Goal: Task Accomplishment & Management: Complete application form

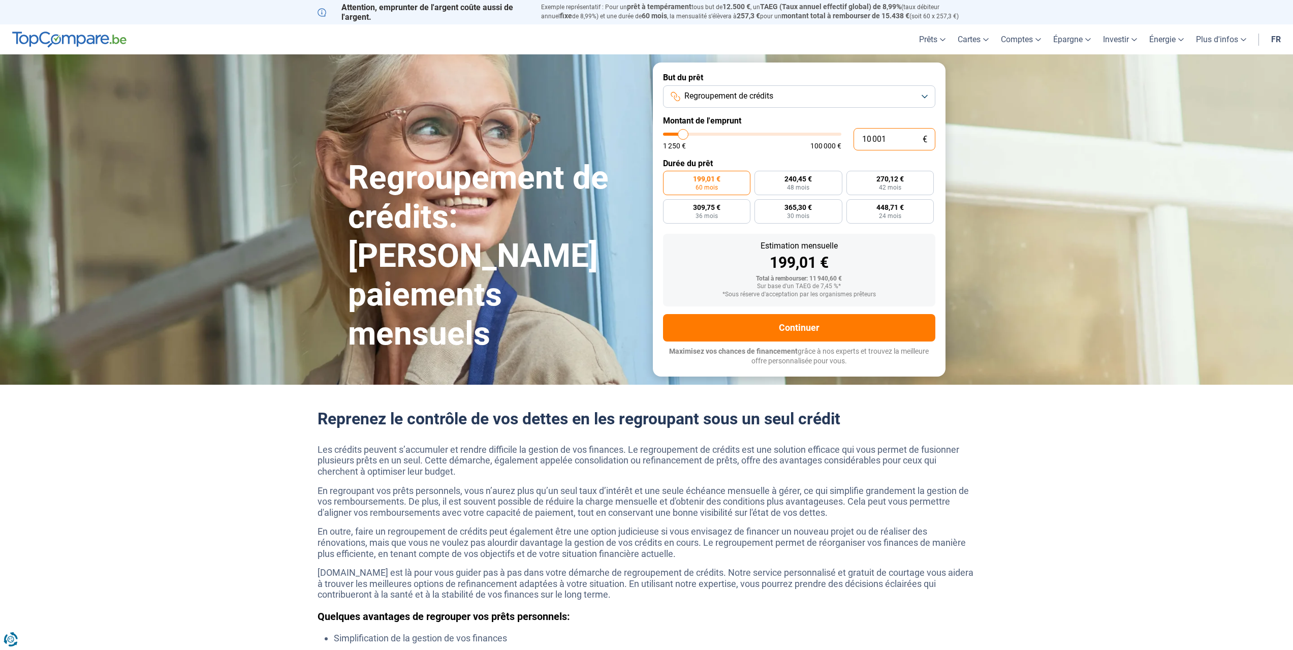
drag, startPoint x: 889, startPoint y: 140, endPoint x: 851, endPoint y: 141, distance: 37.6
click at [851, 141] on div "10 001 € 1 250 € 100 000 €" at bounding box center [799, 139] width 272 height 22
type input "4"
type input "1250"
type input "40"
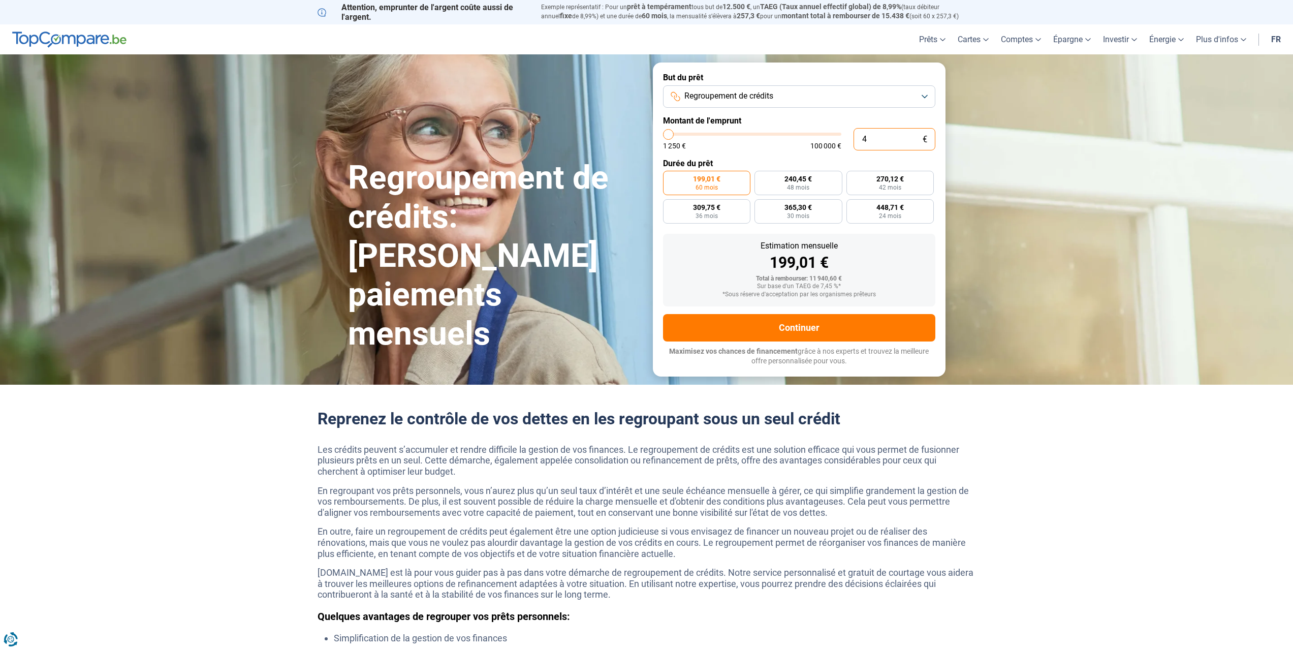
type input "1250"
type input "400"
type input "1250"
type input "4 000"
type input "4000"
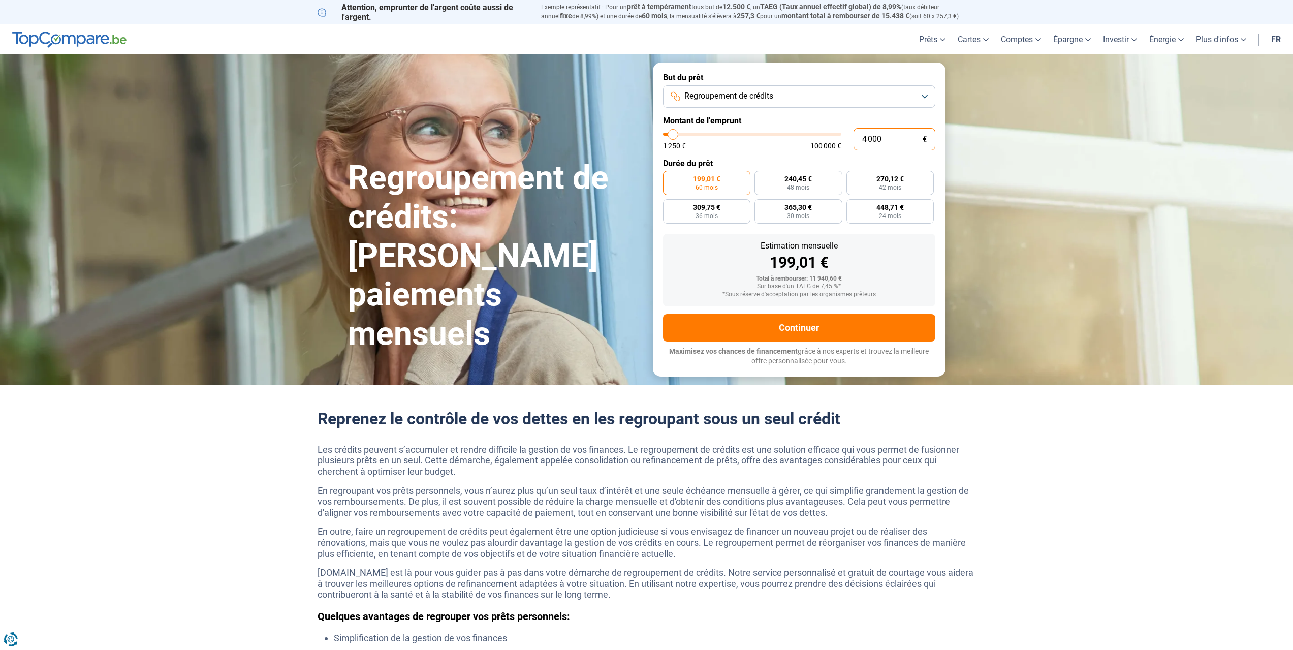
type input "4 000"
radio input "true"
click at [894, 156] on form "But du prêt Regroupement de crédits Montant de l'emprunt 4 000 € 1 250 € 100 00…" at bounding box center [799, 218] width 293 height 313
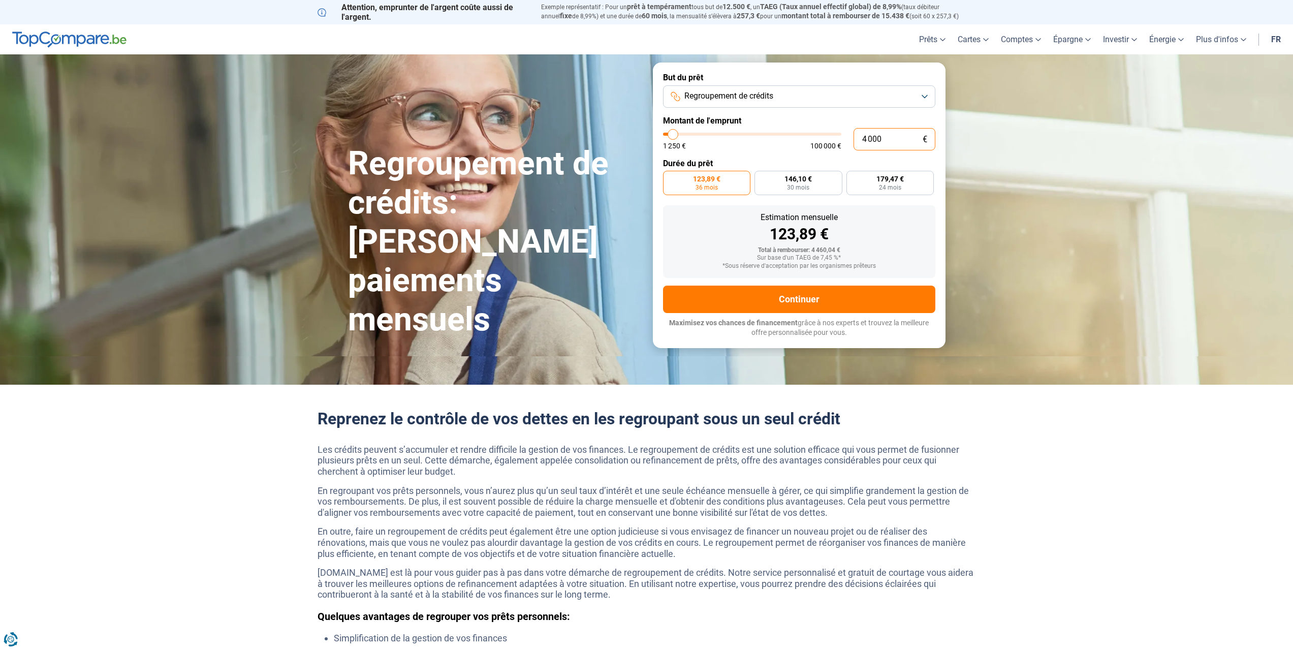
click at [872, 139] on input "4 000" at bounding box center [894, 139] width 82 height 22
type input "400"
type input "1250"
type input "4 005"
type input "4000"
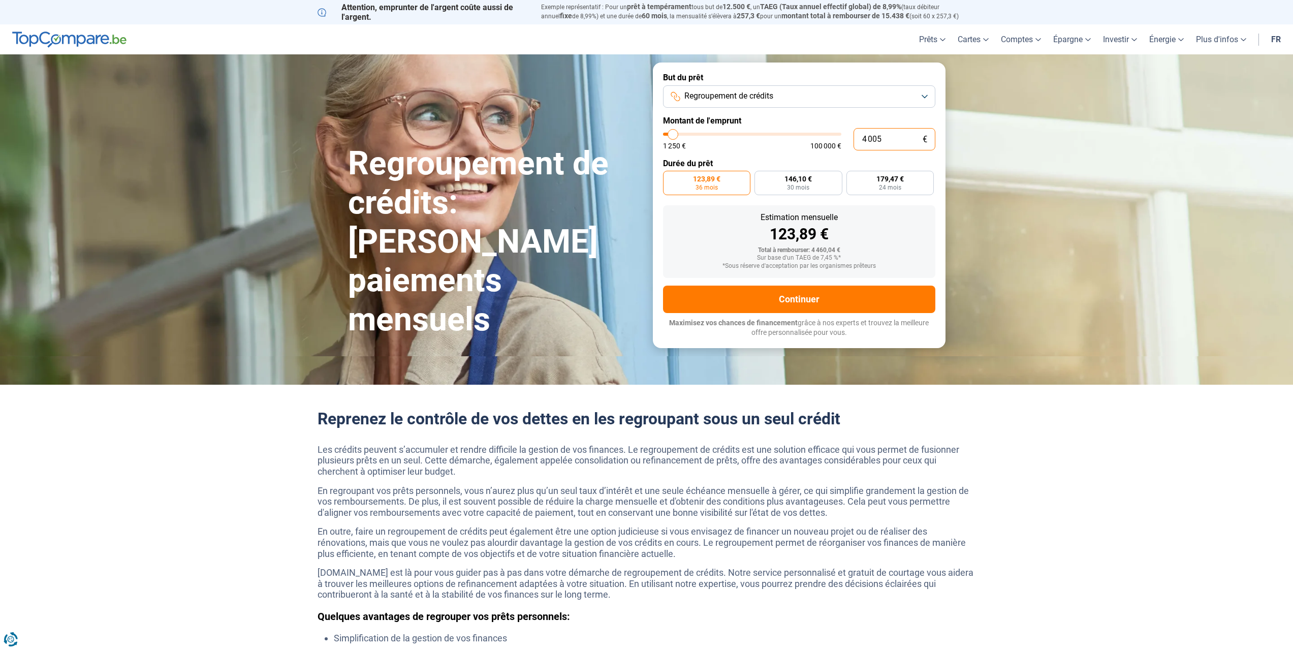
type input "4 005"
type input "4000"
click at [877, 162] on label "Durée du prêt" at bounding box center [799, 163] width 272 height 10
click at [875, 140] on input "4 005" at bounding box center [894, 139] width 82 height 22
type input "400"
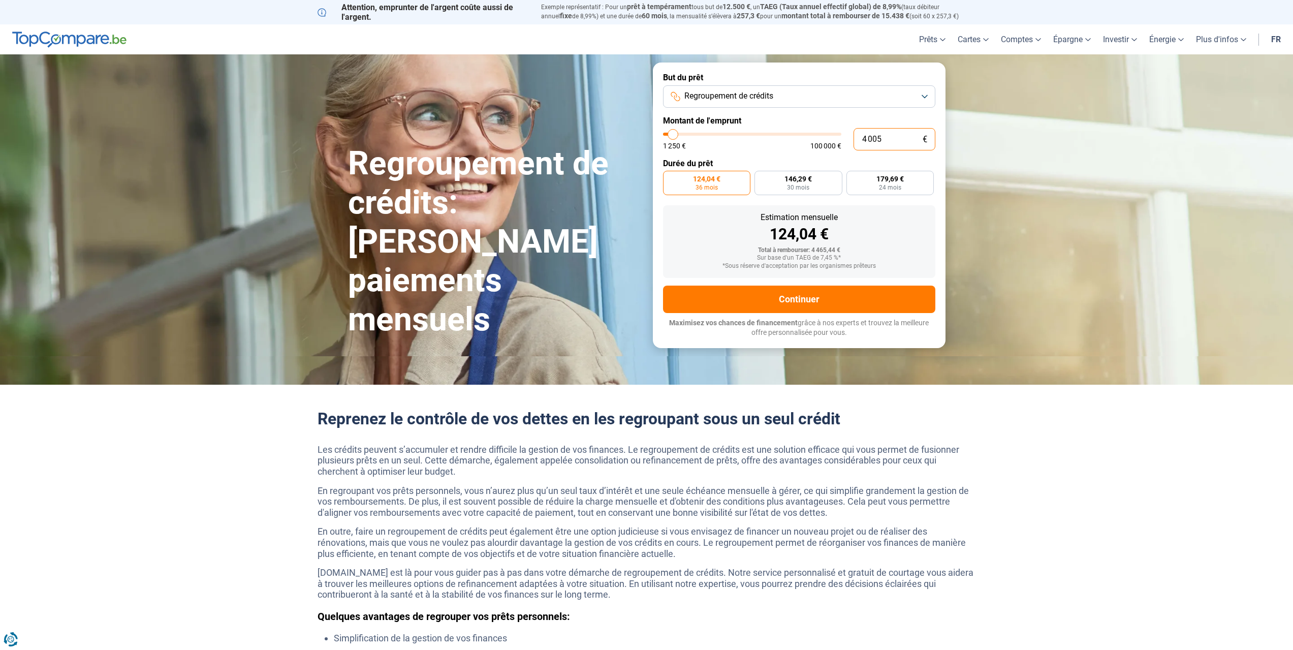
type input "1250"
type input "40"
type input "1250"
type input "4"
type input "1250"
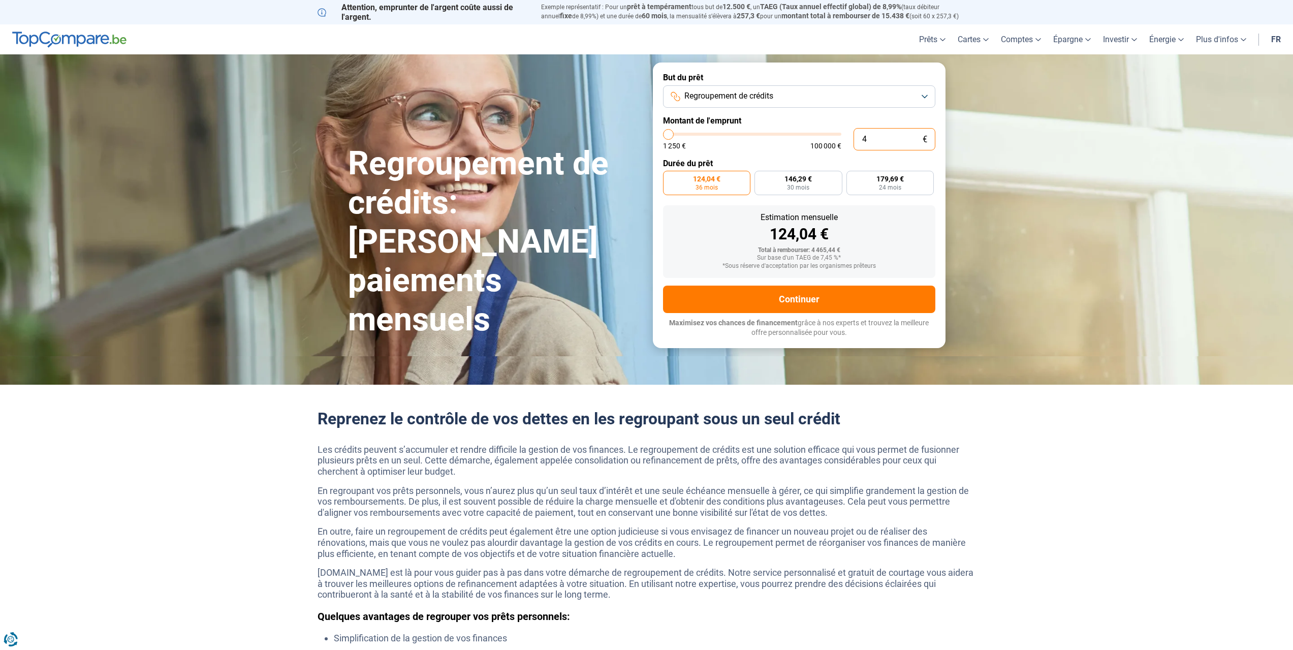
type input "46"
type input "1250"
type input "4"
type input "1250"
type input "45"
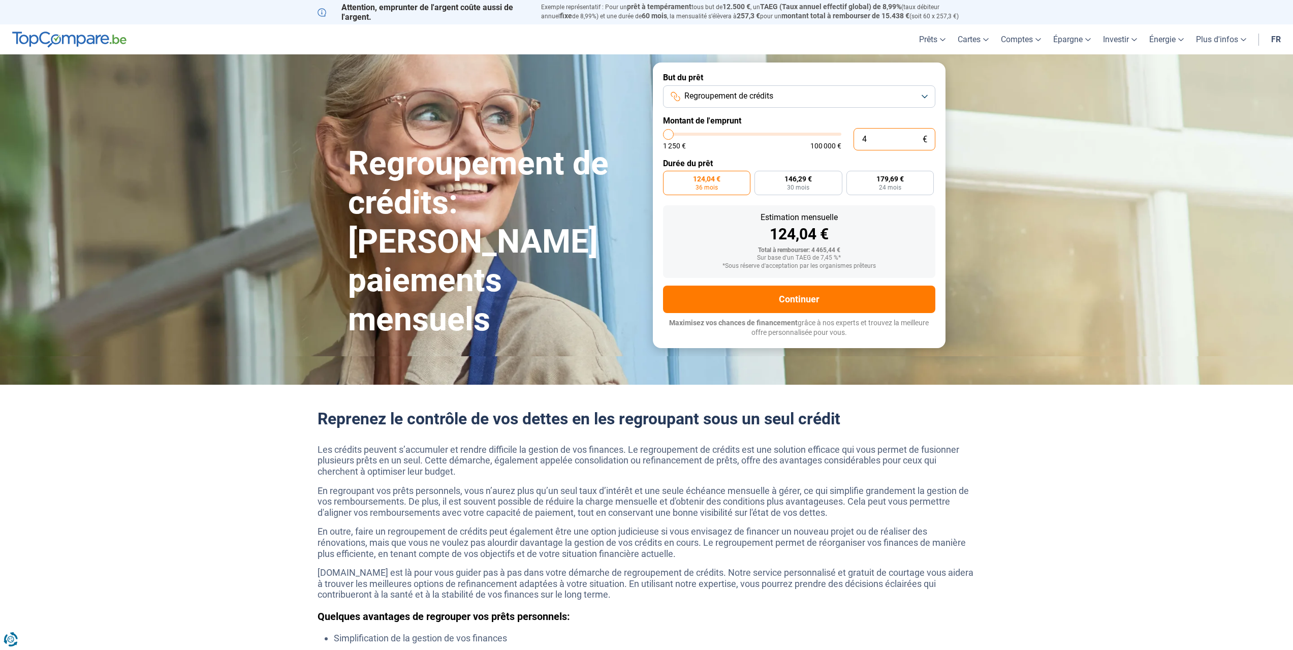
type input "1250"
type input "450"
type input "1250"
type input "4 500"
type input "4500"
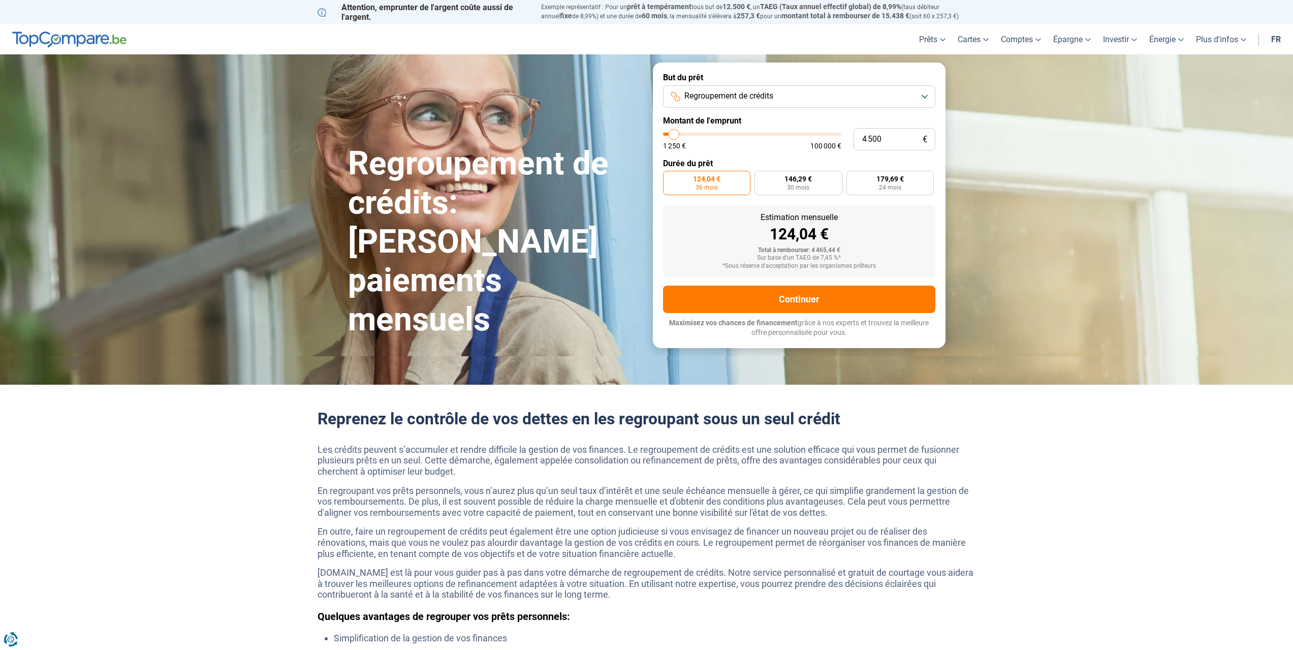
click at [868, 157] on form "But du prêt Regroupement de crédits Montant de l'emprunt 4 500 € 1 250 € 100 00…" at bounding box center [799, 204] width 293 height 285
drag, startPoint x: 878, startPoint y: 139, endPoint x: 856, endPoint y: 130, distance: 23.7
click at [855, 136] on input "4 500" at bounding box center [894, 139] width 82 height 22
type input "5"
type input "1250"
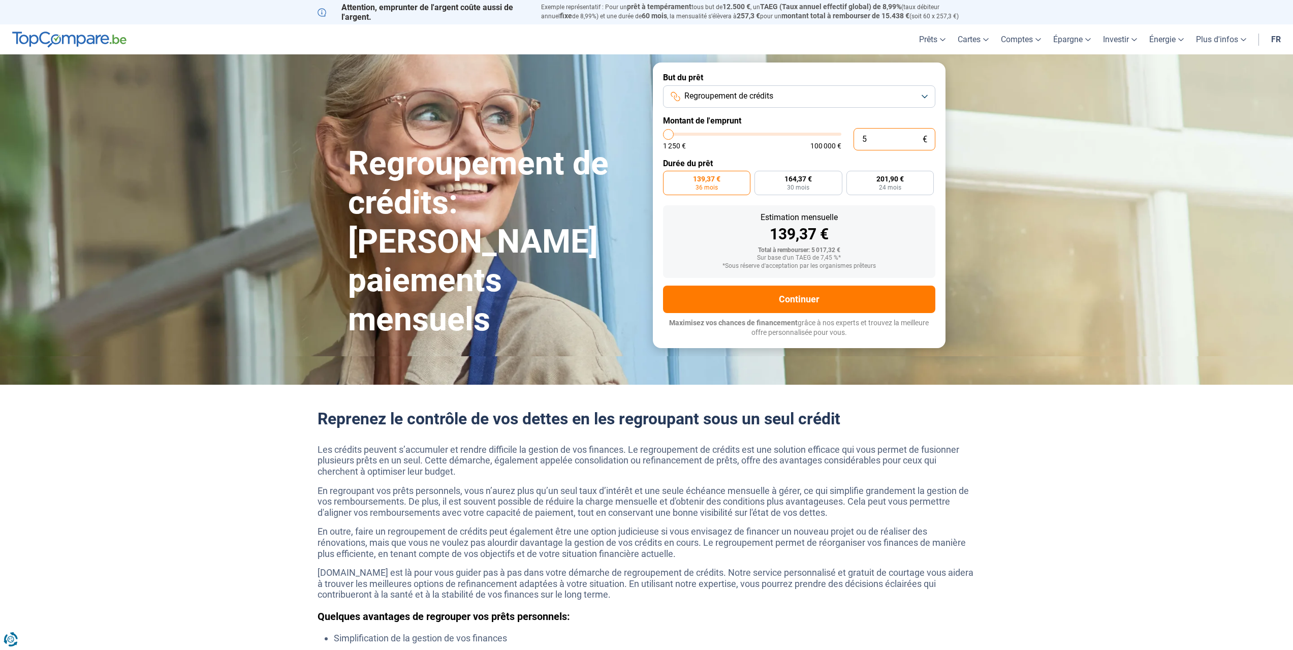
type input "50"
type input "1250"
type input "500"
type input "1250"
type input "5 000"
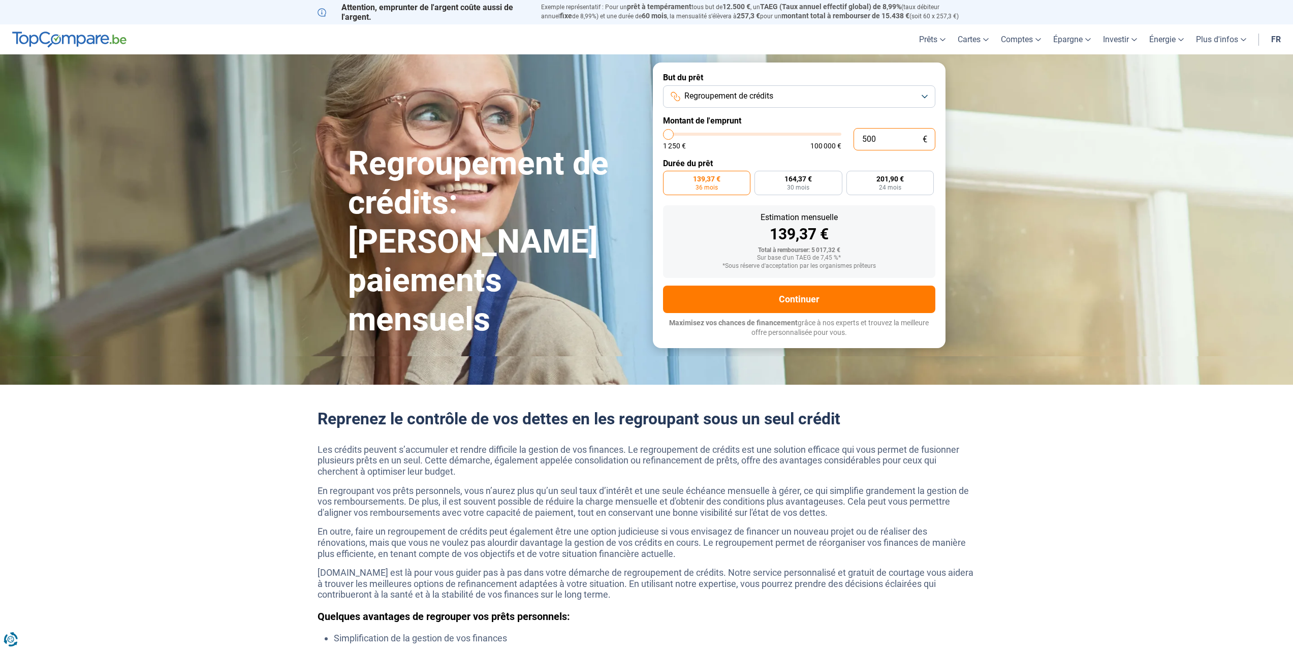
type input "5000"
click at [866, 158] on label "Durée du prêt" at bounding box center [799, 163] width 272 height 10
drag, startPoint x: 886, startPoint y: 138, endPoint x: 867, endPoint y: 140, distance: 19.0
click at [867, 140] on input "5 000" at bounding box center [894, 139] width 82 height 22
type input "55"
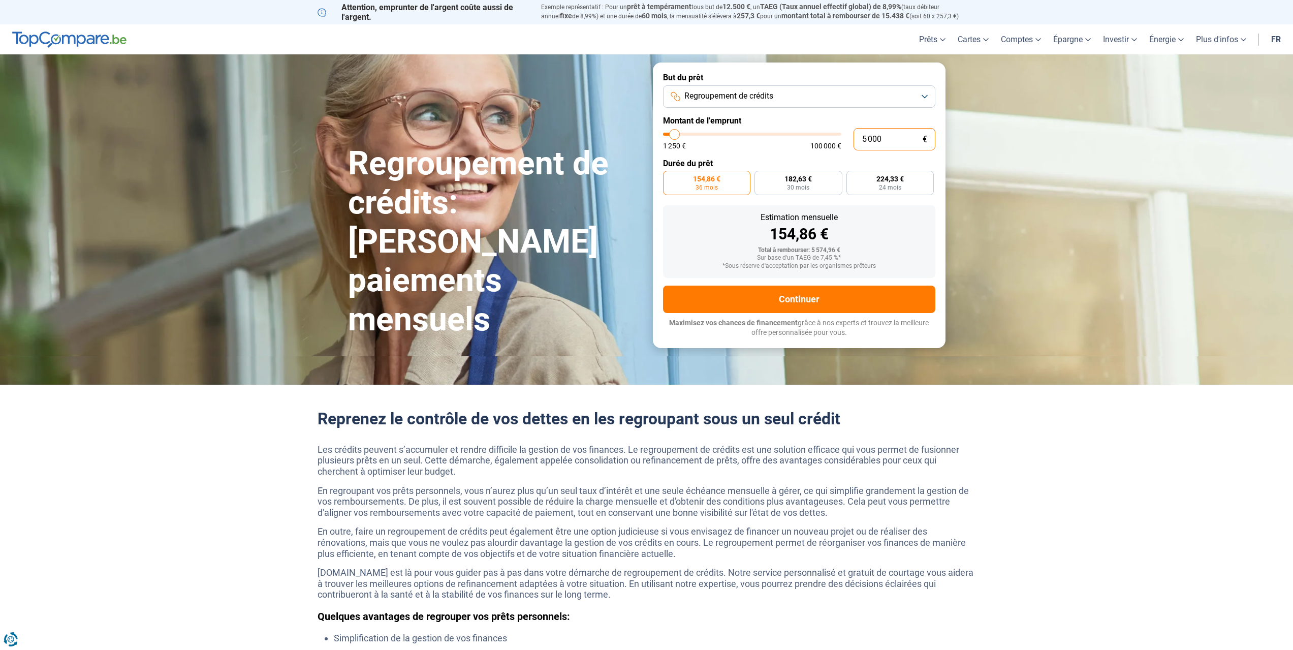
type input "1250"
type input "550"
type input "1250"
type input "5 500"
type input "5500"
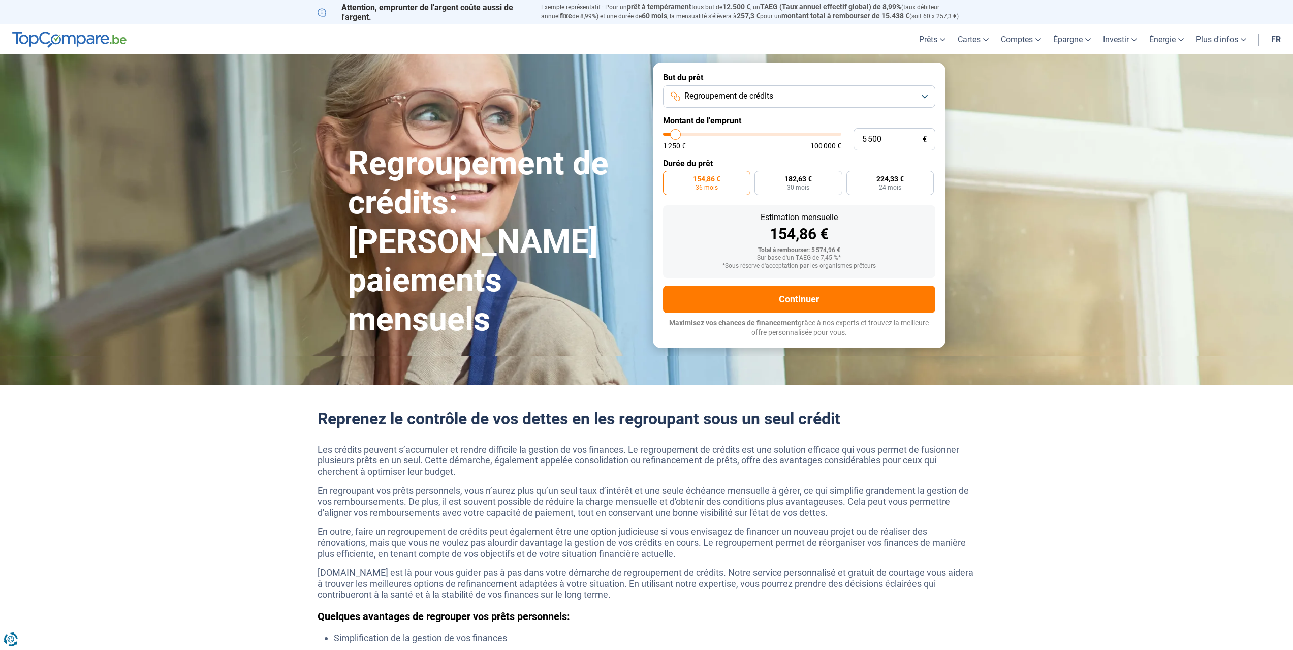
click at [869, 162] on label "Durée du prêt" at bounding box center [799, 163] width 272 height 10
drag, startPoint x: 885, startPoint y: 143, endPoint x: 853, endPoint y: 139, distance: 31.8
click at [853, 139] on input "5 500" at bounding box center [894, 139] width 82 height 22
type input "6"
type input "1250"
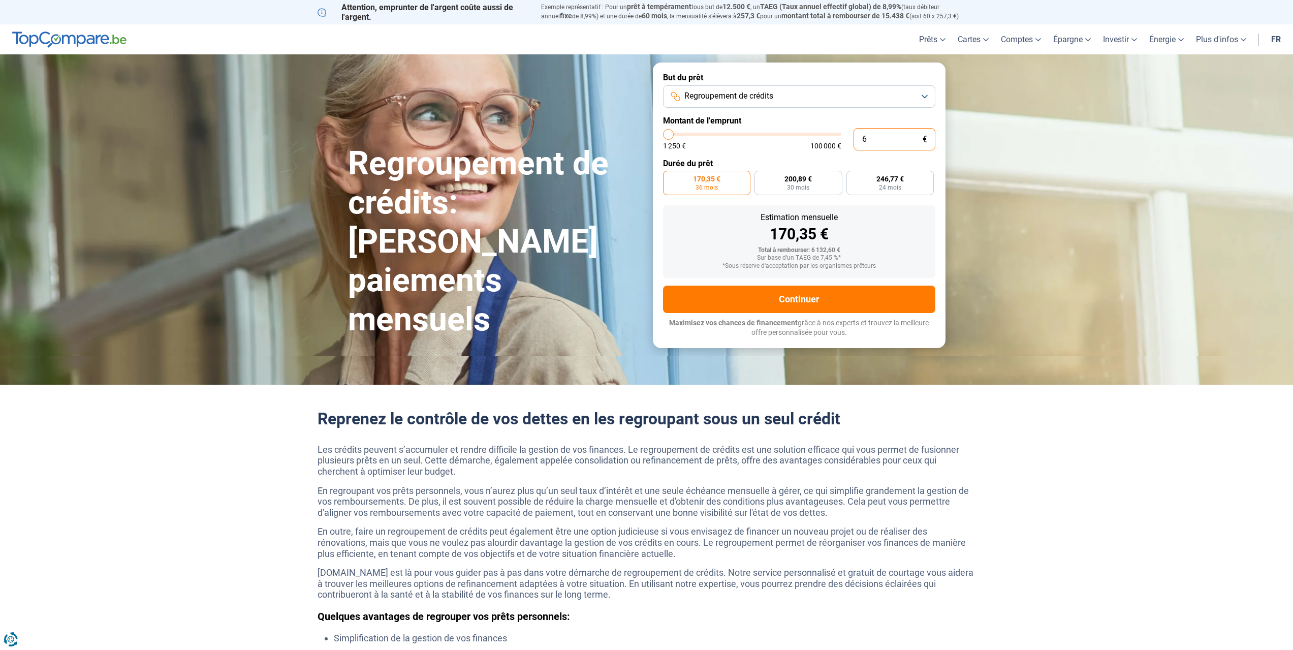
type input "60"
type input "1250"
type input "600"
type input "1250"
type input "6 000"
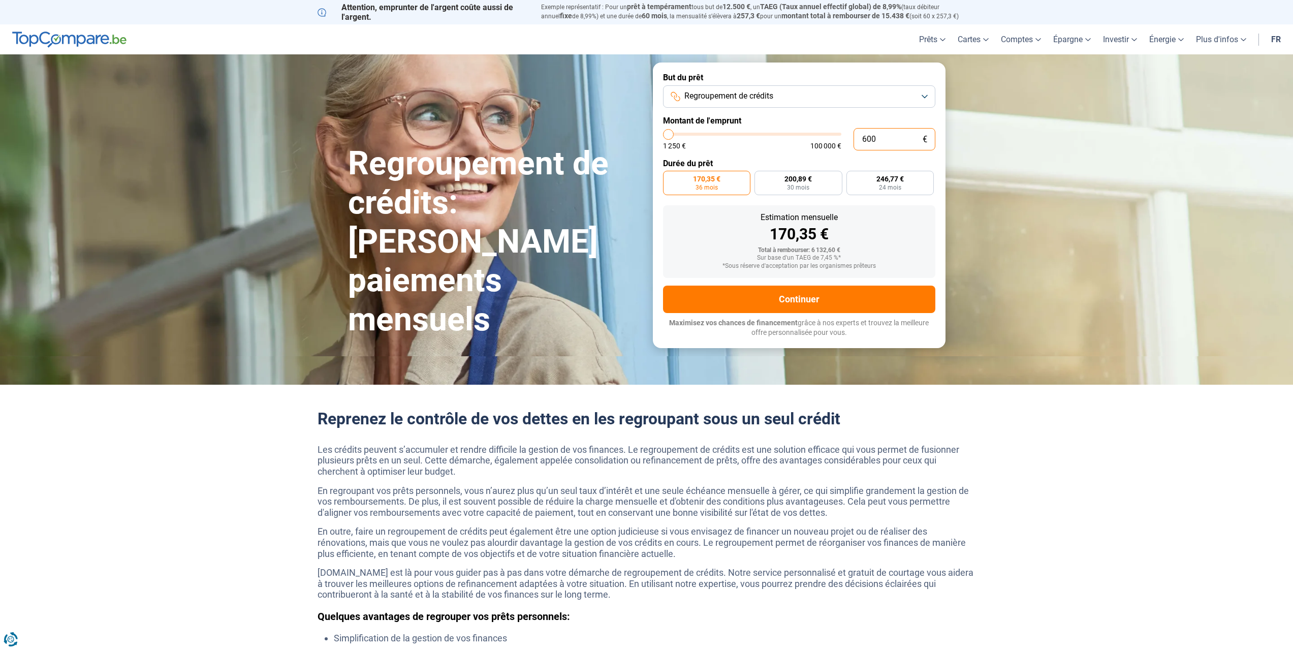
type input "6000"
type input "6 000"
radio input "false"
click at [898, 158] on label "Durée du prêt" at bounding box center [799, 163] width 272 height 10
drag, startPoint x: 884, startPoint y: 140, endPoint x: 859, endPoint y: 140, distance: 24.4
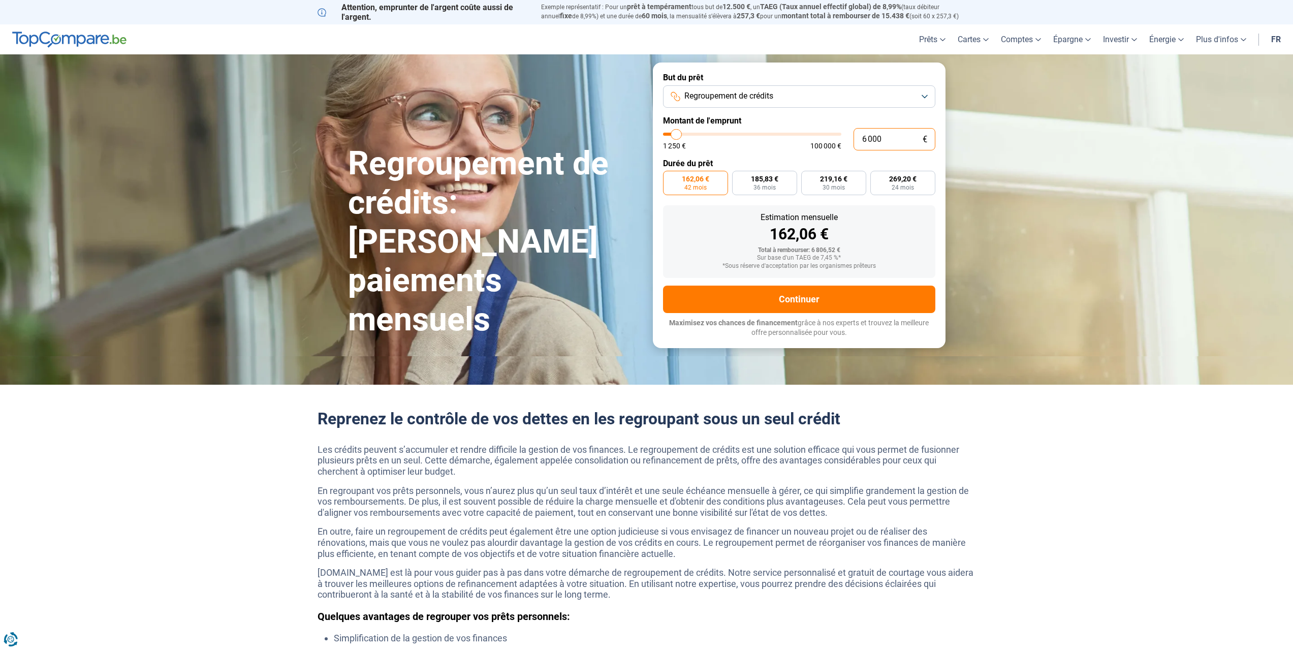
click at [859, 140] on input "6 000" at bounding box center [894, 139] width 82 height 22
type input "4"
type input "1250"
type input "40"
type input "1250"
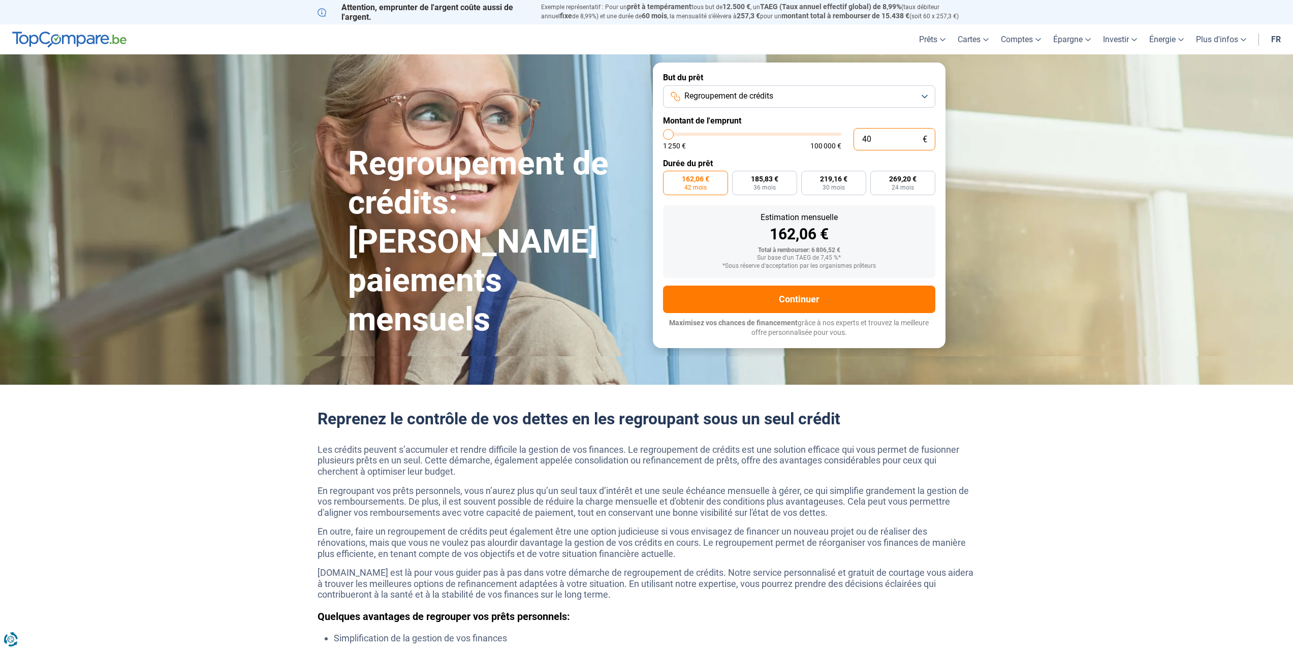
type input "400"
type input "1250"
type input "4 000"
type input "4000"
type input "4 000"
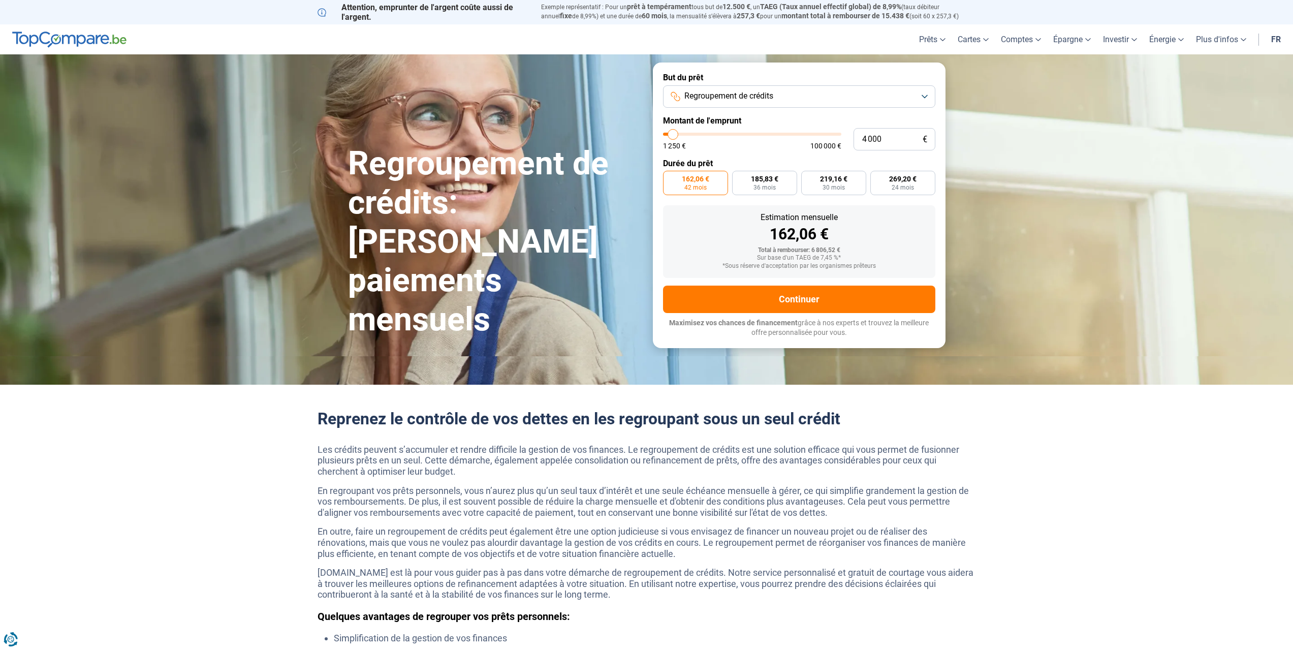
radio input "true"
click at [901, 154] on form "But du prêt Regroupement de crédits Montant de l'emprunt 4 000 € 1 250 € 100 00…" at bounding box center [799, 204] width 293 height 285
